Goal: Use online tool/utility: Utilize a website feature to perform a specific function

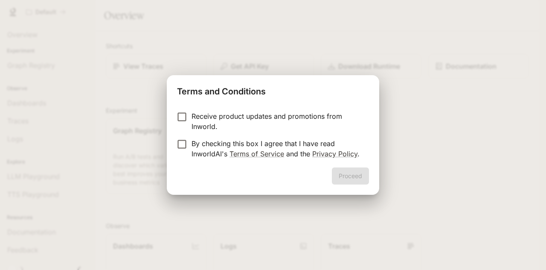
click at [415, 48] on div "Terms and Conditions Receive product updates and promotions from Inworld. By ch…" at bounding box center [273, 135] width 546 height 270
click at [231, 143] on p "By checking this box I agree that I have read InworldAI's Terms of Service and …" at bounding box center [277, 148] width 171 height 20
click at [342, 173] on button "Proceed" at bounding box center [350, 175] width 37 height 17
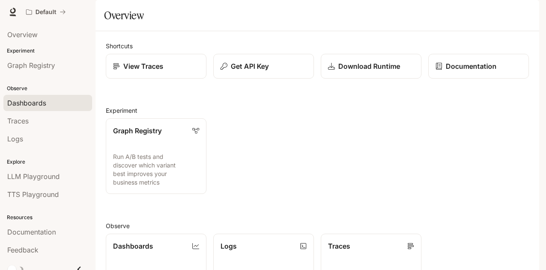
click at [47, 105] on div "Dashboards" at bounding box center [47, 103] width 81 height 10
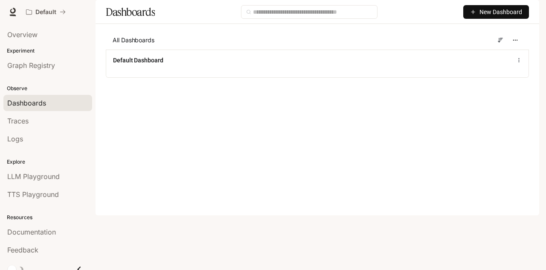
scroll to position [5, 0]
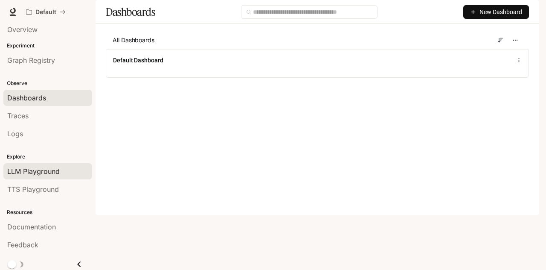
click at [43, 169] on span "LLM Playground" at bounding box center [33, 171] width 52 height 10
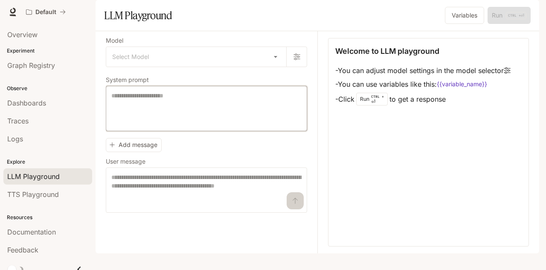
click at [205, 122] on textarea at bounding box center [206, 108] width 190 height 34
type textarea "*****"
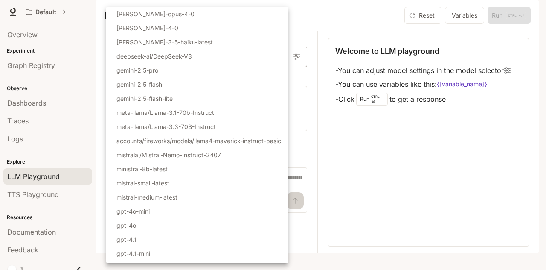
click at [209, 80] on body "Skip to main content Default Documentation Documentation Portal Overview Experi…" at bounding box center [273, 135] width 546 height 270
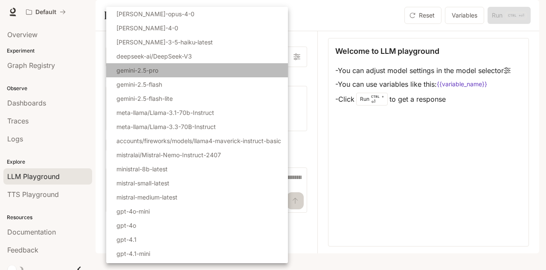
click at [168, 73] on li "gemini-2.5-pro" at bounding box center [197, 70] width 182 height 14
type input "**********"
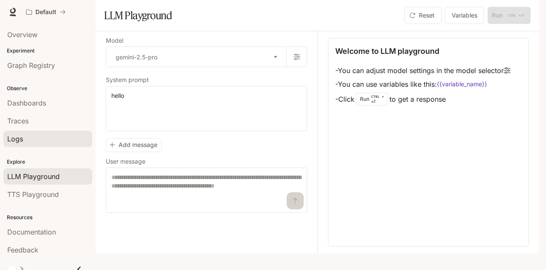
click at [62, 142] on div "Logs" at bounding box center [47, 139] width 81 height 10
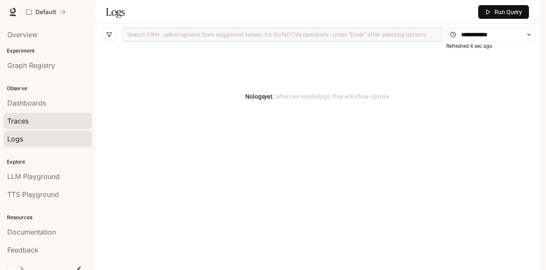
click at [34, 118] on div "Traces" at bounding box center [47, 121] width 81 height 10
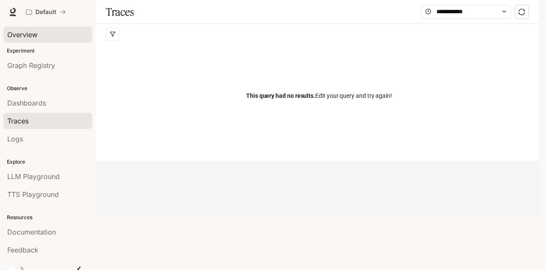
click at [41, 29] on link "Overview" at bounding box center [47, 34] width 89 height 16
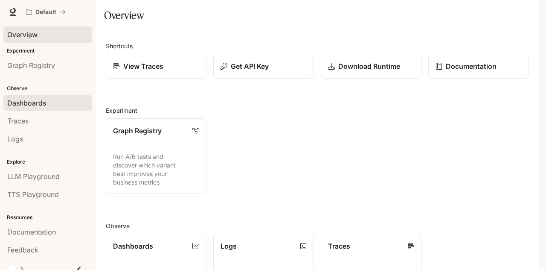
scroll to position [5, 0]
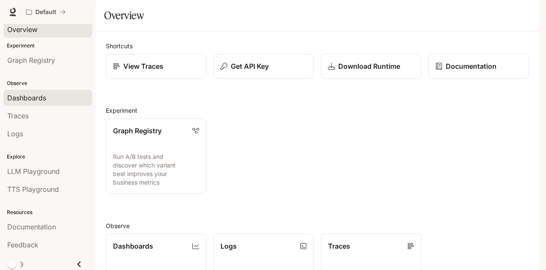
click at [58, 99] on div "Dashboards" at bounding box center [47, 98] width 81 height 10
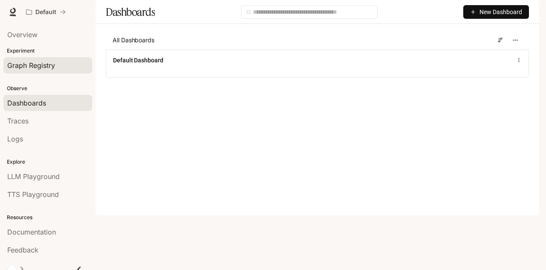
click at [22, 66] on span "Graph Registry" at bounding box center [31, 65] width 48 height 10
